Goal: Task Accomplishment & Management: Manage account settings

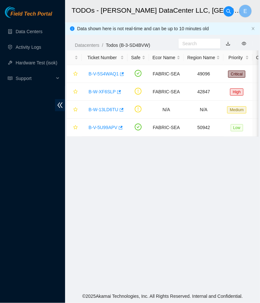
scroll to position [111, 0]
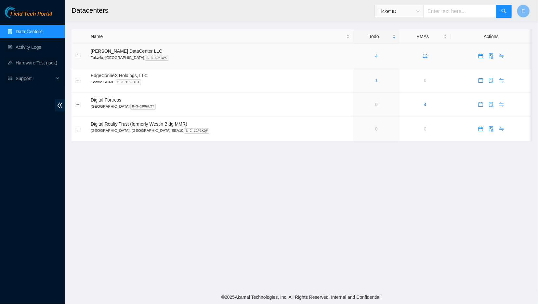
click at [375, 55] on link "4" at bounding box center [376, 55] width 3 height 5
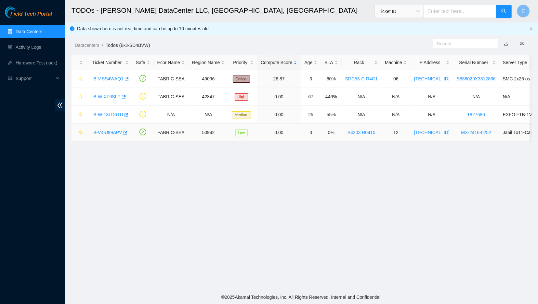
click at [101, 132] on link "B-V-5U99APV" at bounding box center [107, 132] width 29 height 5
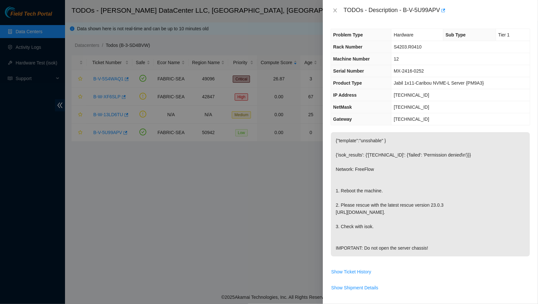
click at [129, 283] on div at bounding box center [269, 152] width 538 height 304
drag, startPoint x: 401, startPoint y: 10, endPoint x: 436, endPoint y: 9, distance: 34.5
click at [436, 9] on div "TODOs - Description - B-V-5U99APV" at bounding box center [437, 10] width 187 height 10
click at [198, 226] on div at bounding box center [269, 152] width 538 height 304
click at [177, 157] on div at bounding box center [269, 152] width 538 height 304
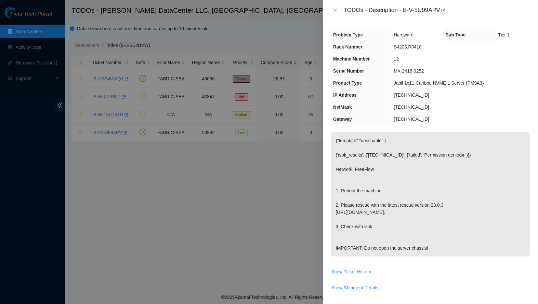
click at [102, 111] on div at bounding box center [269, 152] width 538 height 304
click at [333, 11] on icon "close" at bounding box center [335, 10] width 5 height 5
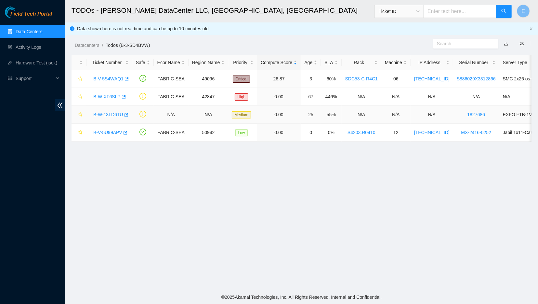
click at [114, 115] on link "B-W-13LD6TU" at bounding box center [108, 114] width 30 height 5
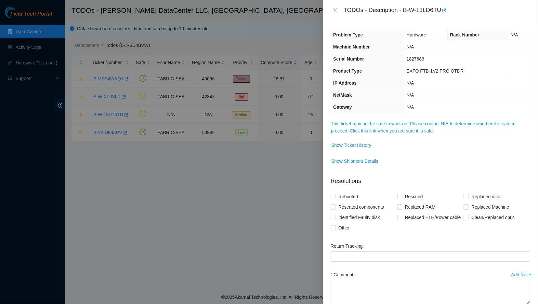
click at [361, 127] on span "This ticket may not be safe to work on. Please contact NIE to determine whether…" at bounding box center [430, 127] width 199 height 14
click at [353, 130] on link "This ticket may not be safe to work on. Please contact NIE to determine whether…" at bounding box center [423, 127] width 185 height 12
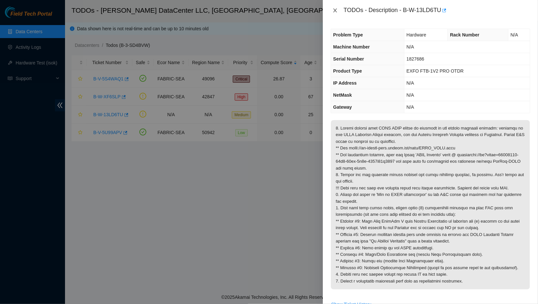
click at [334, 9] on icon "close" at bounding box center [335, 10] width 4 height 4
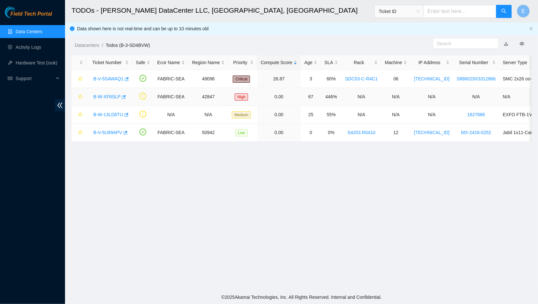
click at [100, 99] on link "B-W-XF6SLP" at bounding box center [106, 96] width 27 height 5
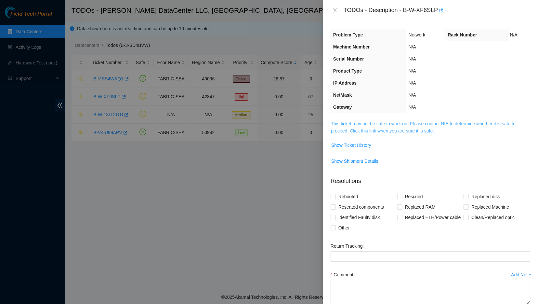
click at [339, 127] on link "This ticket may not be safe to work on. Please contact NIE to determine whether…" at bounding box center [423, 127] width 185 height 12
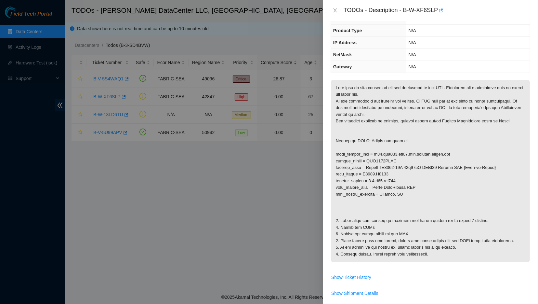
scroll to position [40, 0]
click at [333, 11] on icon "close" at bounding box center [335, 10] width 5 height 5
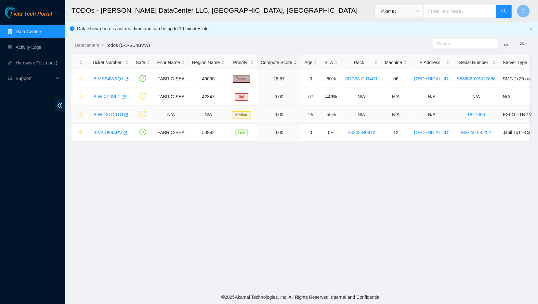
scroll to position [51, 0]
click at [105, 80] on link "B-V-5S4WAQ1" at bounding box center [108, 78] width 30 height 5
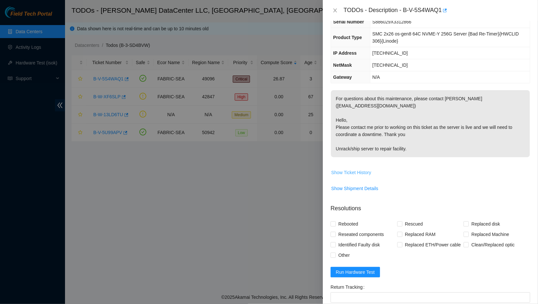
click at [345, 169] on span "Show Ticket History" at bounding box center [352, 172] width 40 height 7
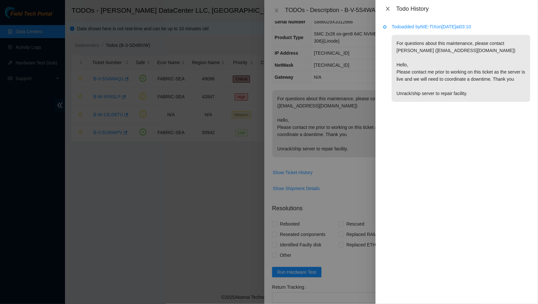
click at [388, 8] on icon "close" at bounding box center [388, 9] width 4 height 4
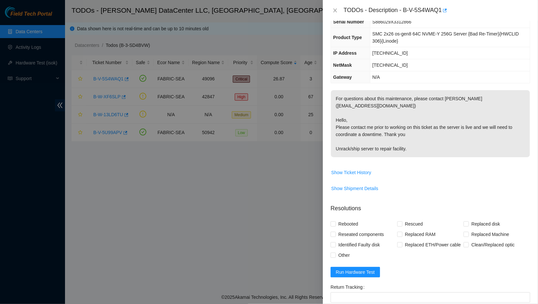
click at [199, 159] on div at bounding box center [269, 152] width 538 height 304
click at [206, 156] on div at bounding box center [269, 152] width 538 height 304
click at [333, 7] on div "TODOs - Description - B-V-5S4WAQ1" at bounding box center [431, 10] width 200 height 10
click at [336, 11] on icon "close" at bounding box center [335, 10] width 5 height 5
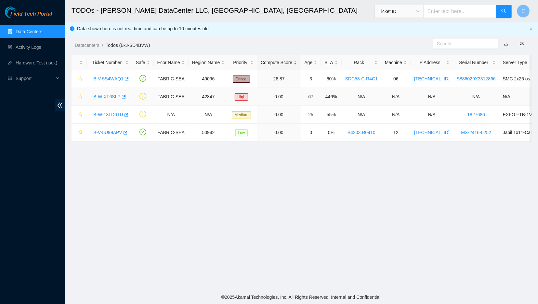
scroll to position [51, 0]
click at [112, 116] on link "B-W-13LD6TU" at bounding box center [108, 114] width 30 height 5
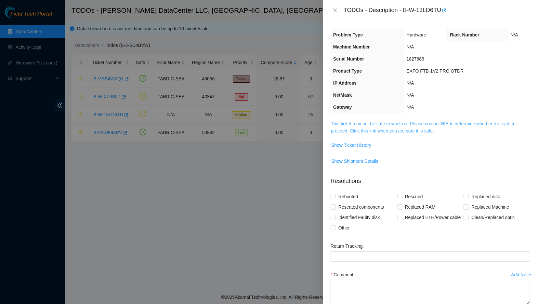
click at [363, 128] on link "This ticket may not be safe to work on. Please contact NIE to determine whether…" at bounding box center [423, 127] width 185 height 12
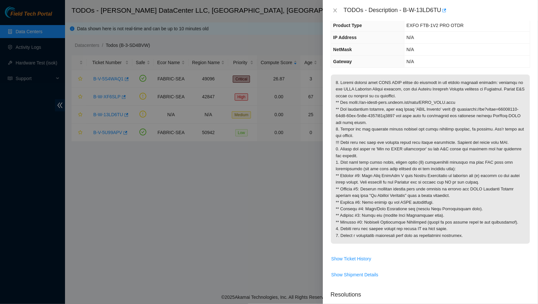
scroll to position [51, 0]
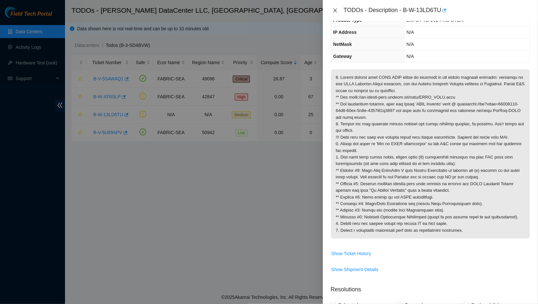
click at [334, 11] on icon "close" at bounding box center [335, 10] width 4 height 4
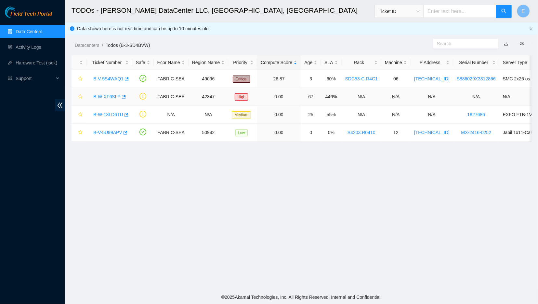
scroll to position [51, 0]
click at [104, 97] on link "B-W-XF6SLP" at bounding box center [106, 96] width 27 height 5
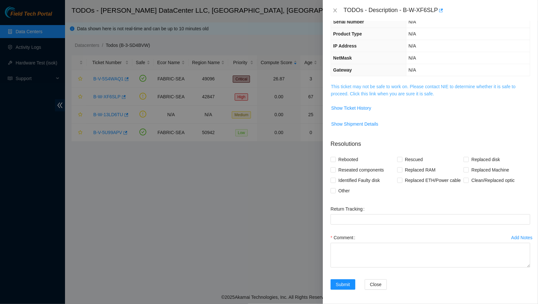
click at [360, 91] on link "This ticket may not be safe to work on. Please contact NIE to determine whether…" at bounding box center [423, 90] width 185 height 12
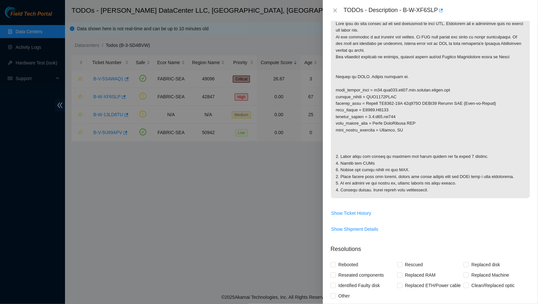
scroll to position [105, 0]
click at [283, 170] on div at bounding box center [269, 152] width 538 height 304
click at [334, 8] on icon "close" at bounding box center [335, 10] width 5 height 5
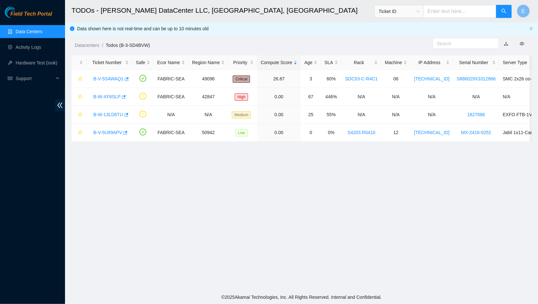
scroll to position [51, 0]
click at [222, 236] on main "TODOs - [PERSON_NAME] DataCenter LLC, [GEOGRAPHIC_DATA], [GEOGRAPHIC_DATA] Tick…" at bounding box center [301, 145] width 473 height 290
click at [112, 134] on link "B-V-5U99APV" at bounding box center [107, 132] width 29 height 5
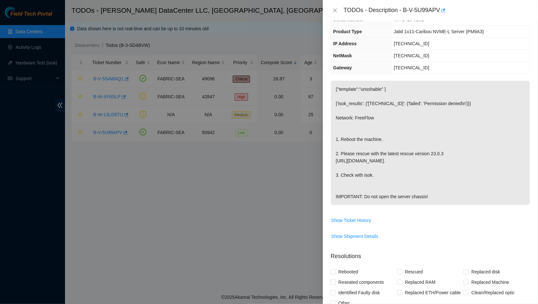
scroll to position [0, 0]
